Goal: Book appointment/travel/reservation

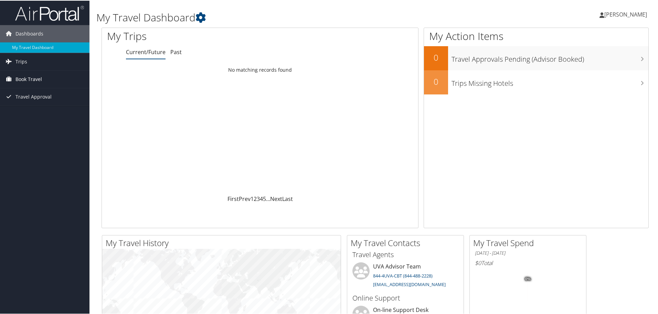
click at [29, 76] on span "Book Travel" at bounding box center [28, 78] width 27 height 17
click at [33, 112] on link "Book/Manage Online Trips" at bounding box center [44, 113] width 89 height 10
